Goal: Task Accomplishment & Management: Manage account settings

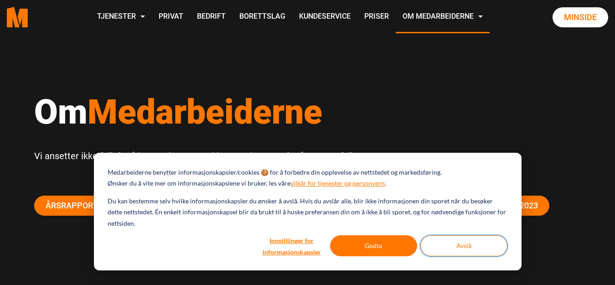
click at [468, 250] on button "Avslå" at bounding box center [464, 245] width 87 height 21
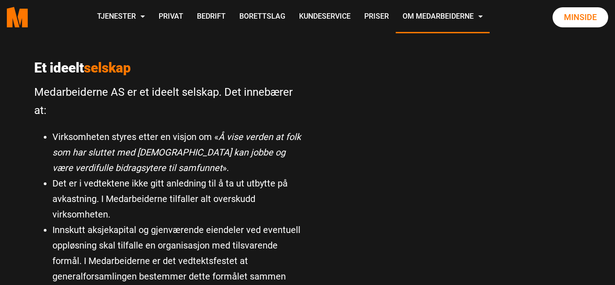
scroll to position [639, 0]
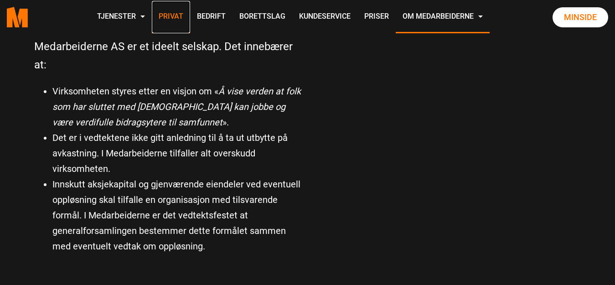
click at [167, 13] on link "Privat" at bounding box center [171, 17] width 38 height 32
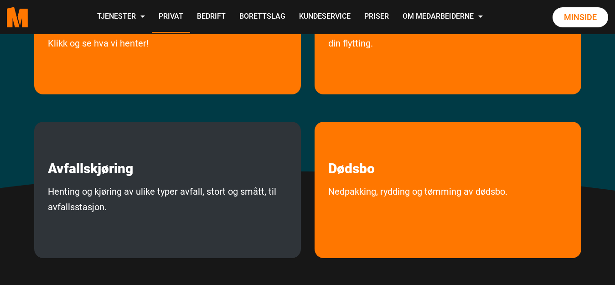
scroll to position [319, 0]
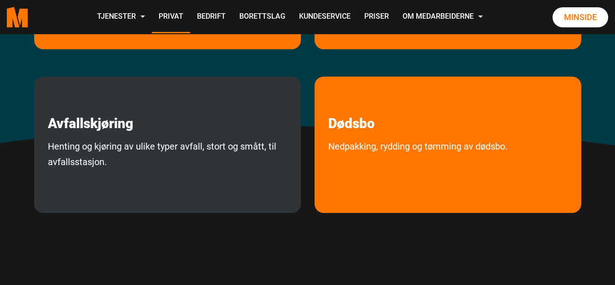
click at [186, 129] on p "Avfallskjøring" at bounding box center [167, 104] width 267 height 55
click at [189, 127] on p "Avfallskjøring" at bounding box center [167, 104] width 267 height 55
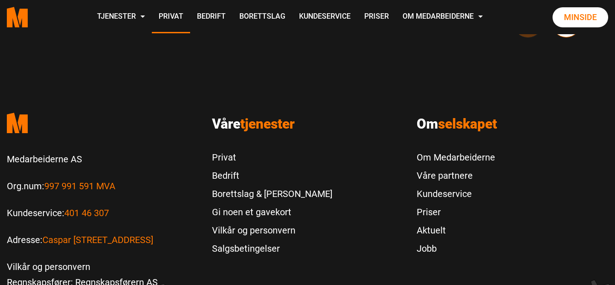
scroll to position [867, 0]
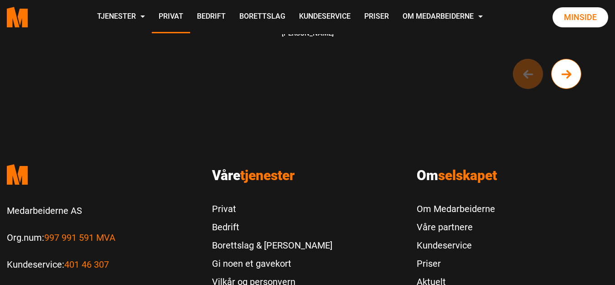
click at [565, 80] on circle "Next button of carousel" at bounding box center [567, 75] width 30 height 30
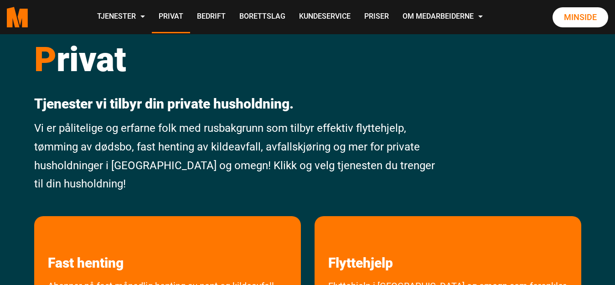
scroll to position [0, 0]
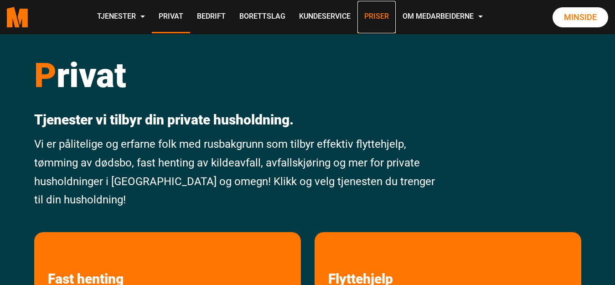
click at [376, 15] on link "Priser" at bounding box center [377, 17] width 38 height 32
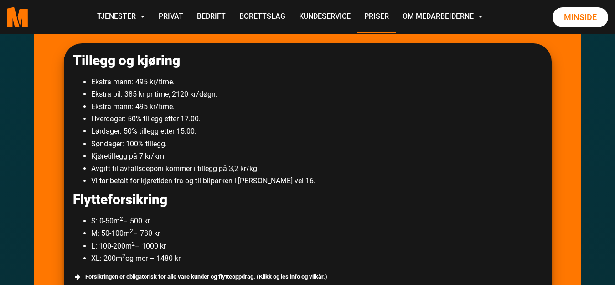
scroll to position [639, 0]
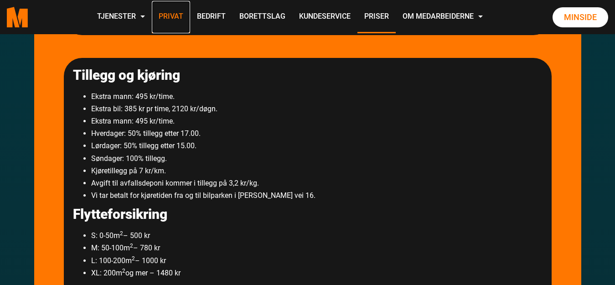
click at [169, 16] on link "Privat" at bounding box center [171, 17] width 38 height 32
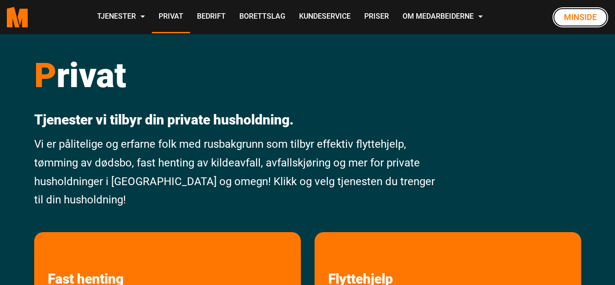
click at [572, 14] on link "Minside" at bounding box center [581, 17] width 56 height 20
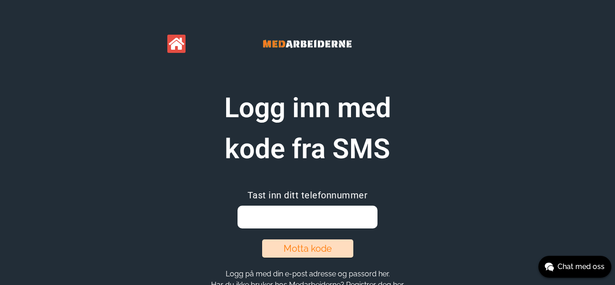
click at [266, 221] on input "email" at bounding box center [308, 217] width 140 height 23
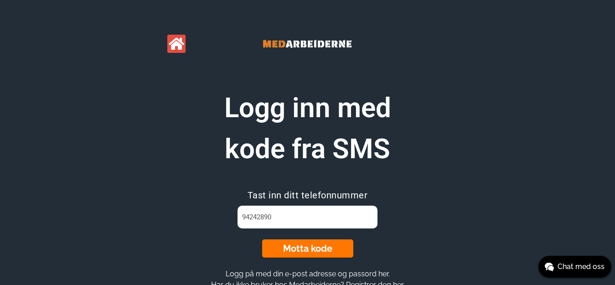
click at [301, 248] on button "Motta kode" at bounding box center [307, 249] width 91 height 18
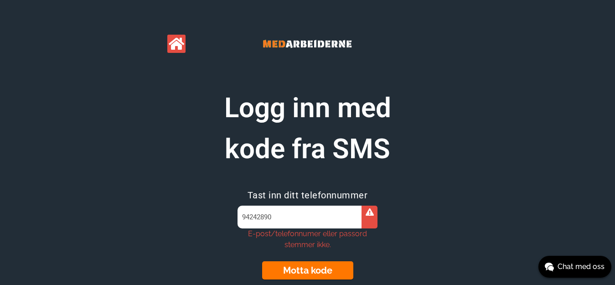
click at [276, 217] on input "94242890" at bounding box center [308, 217] width 140 height 23
type input "9"
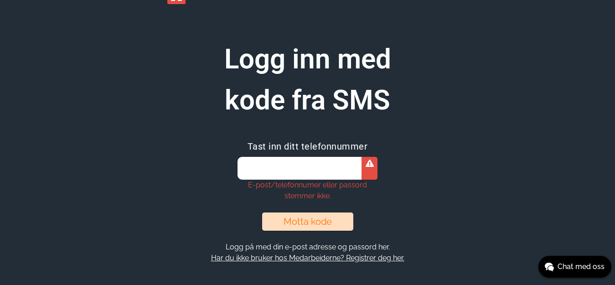
scroll to position [49, 0]
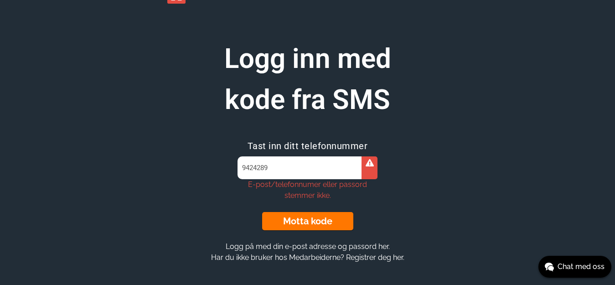
type input "94242890"
click at [572, 266] on span "Chat med oss" at bounding box center [581, 266] width 47 height 11
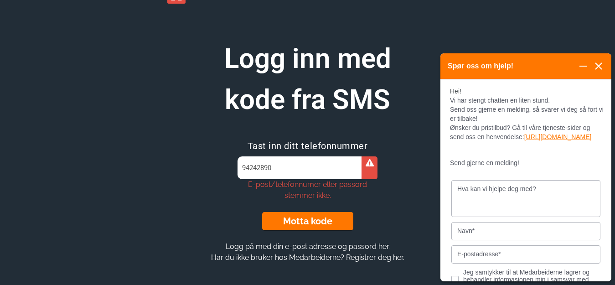
scroll to position [0, 0]
click at [410, 155] on section "Logg inn med kode fra SMS Tast inn ditt telefonnummer [PHONE_NUMBER] E-post/tel…" at bounding box center [308, 150] width 350 height 225
click at [596, 64] on icon at bounding box center [599, 66] width 6 height 6
